Goal: Navigation & Orientation: Find specific page/section

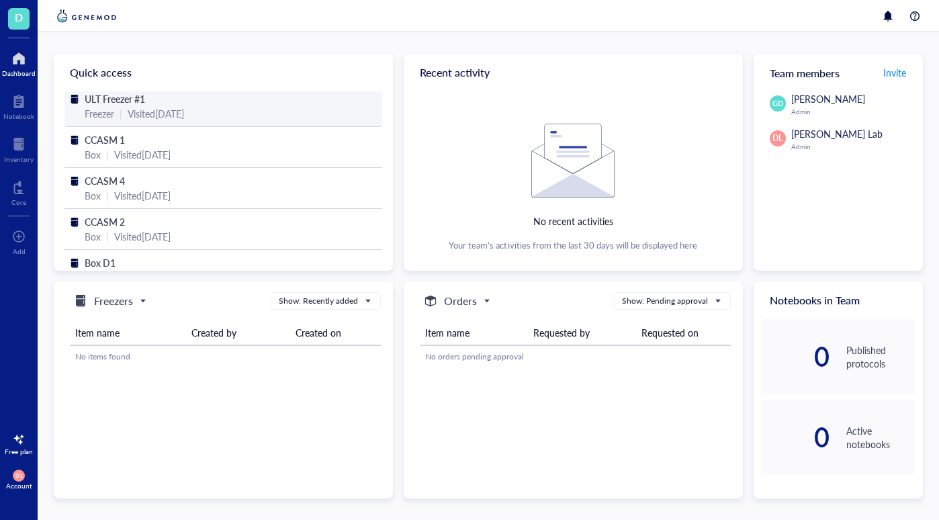
click at [133, 98] on span "ULT Freezer #1" at bounding box center [115, 98] width 60 height 13
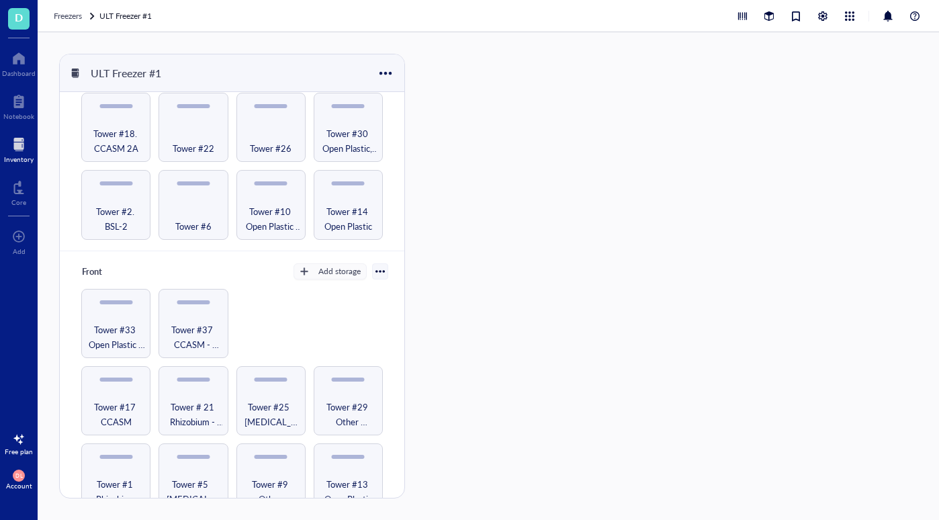
scroll to position [660, 0]
click at [95, 477] on span "Tower #1 Rhizobium" at bounding box center [116, 492] width 56 height 30
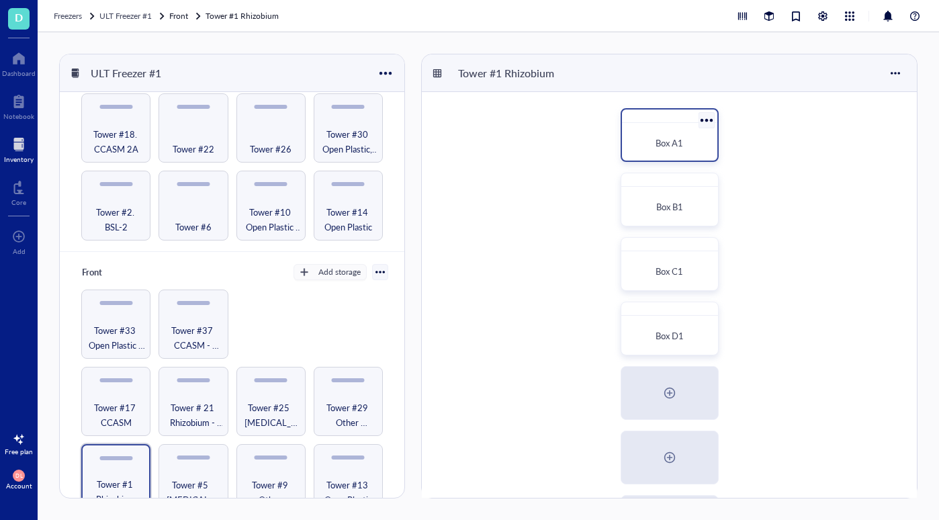
click at [660, 152] on div "Box A1" at bounding box center [669, 143] width 85 height 30
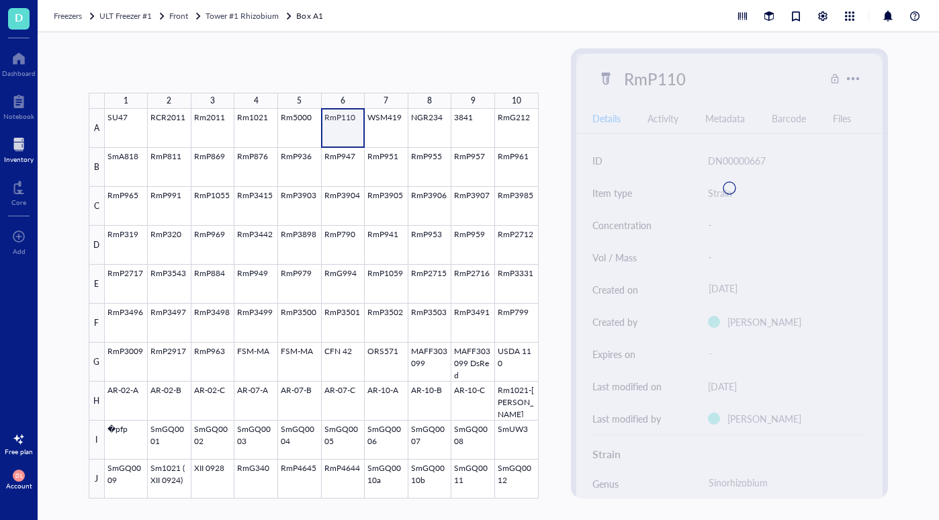
click at [350, 126] on div at bounding box center [322, 304] width 434 height 390
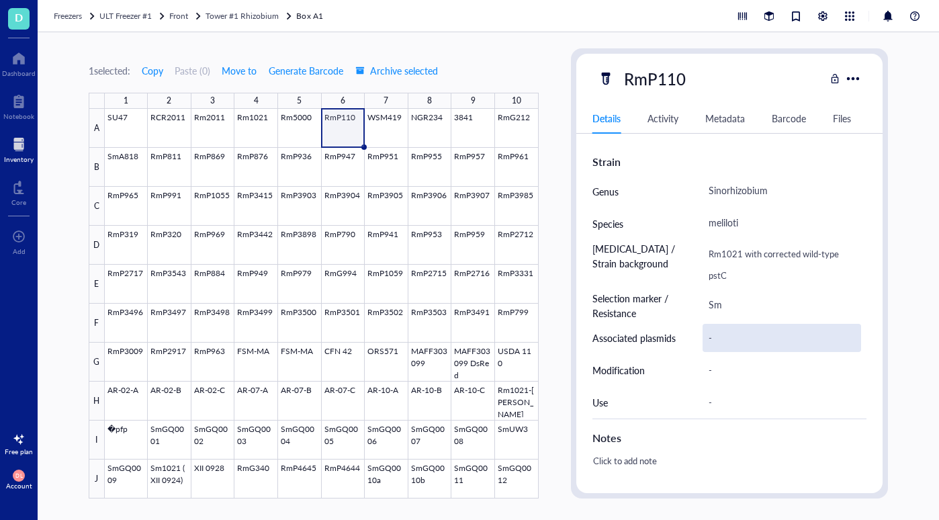
scroll to position [294, 0]
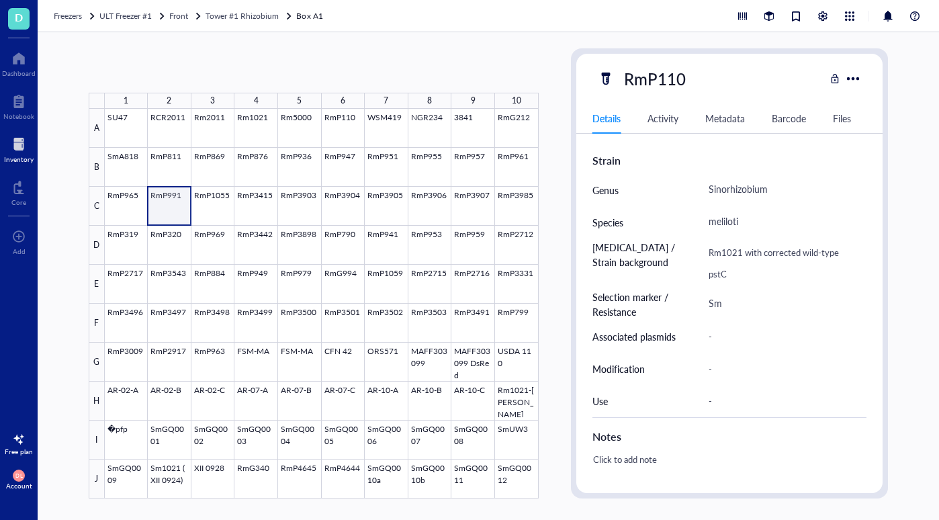
click at [169, 198] on div at bounding box center [322, 304] width 434 height 390
